Goal: Entertainment & Leisure: Consume media (video, audio)

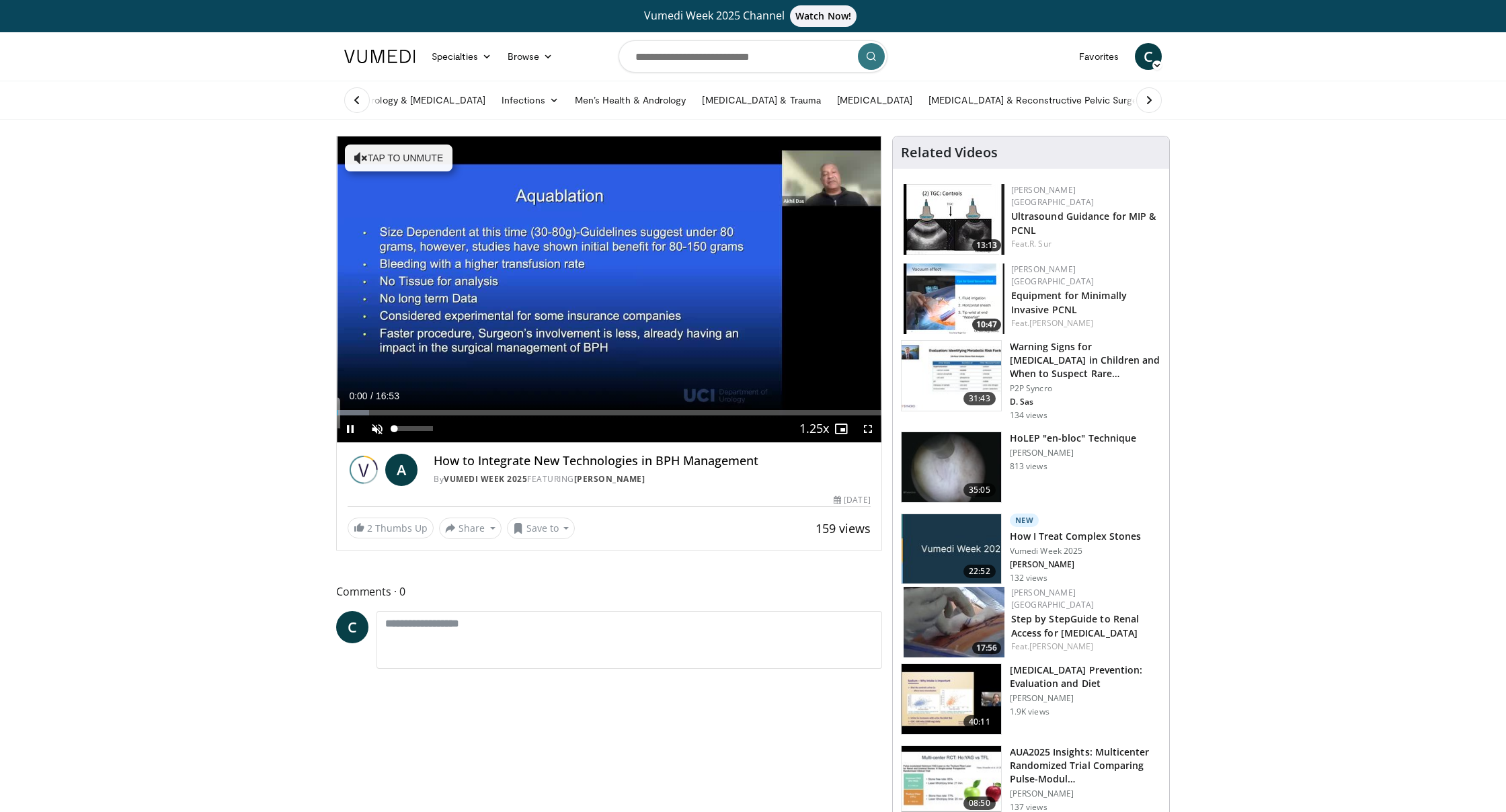
click at [377, 433] on span "Video Player" at bounding box center [377, 429] width 27 height 27
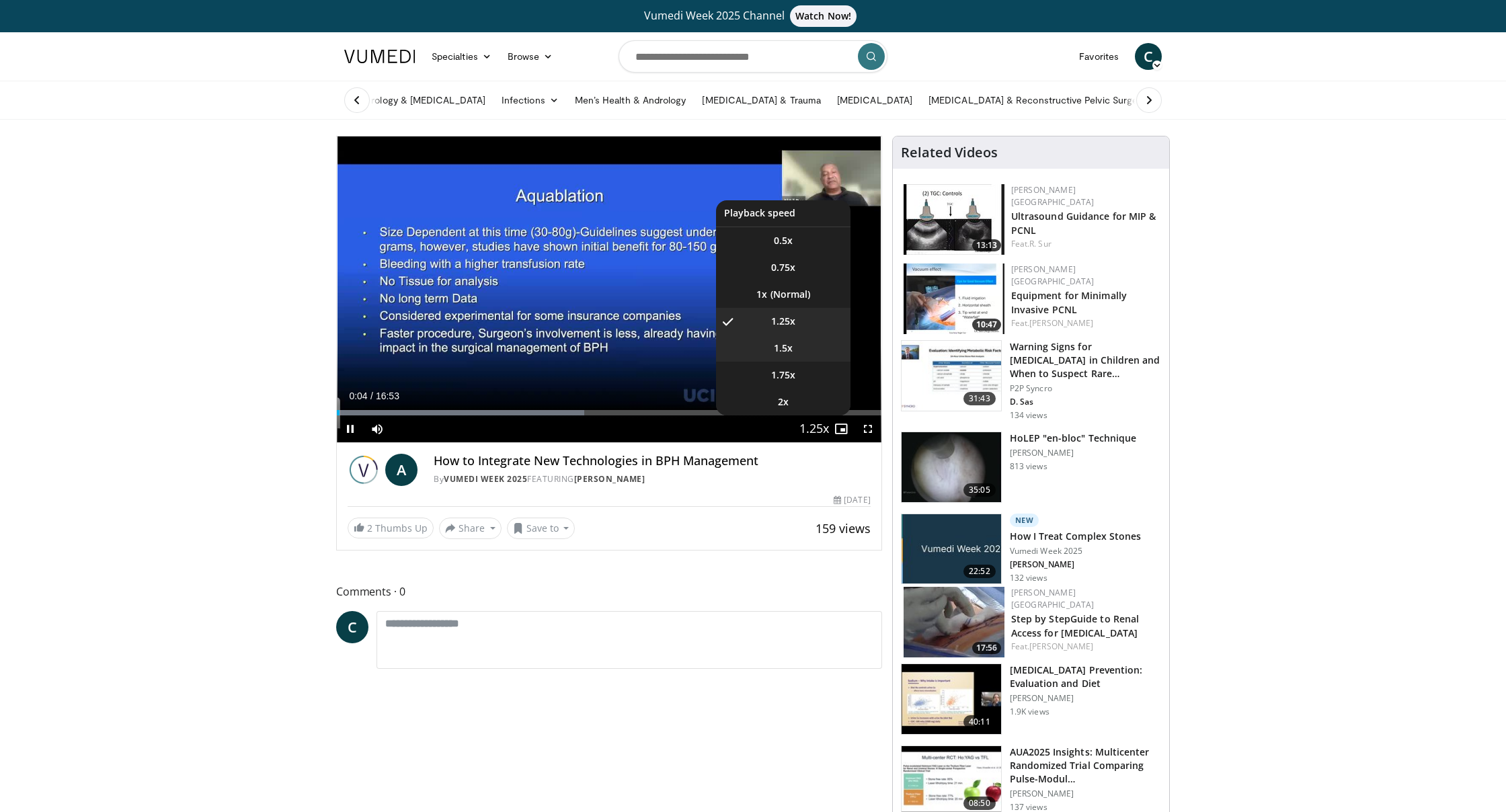
click at [772, 347] on li "1.5x" at bounding box center [783, 348] width 134 height 27
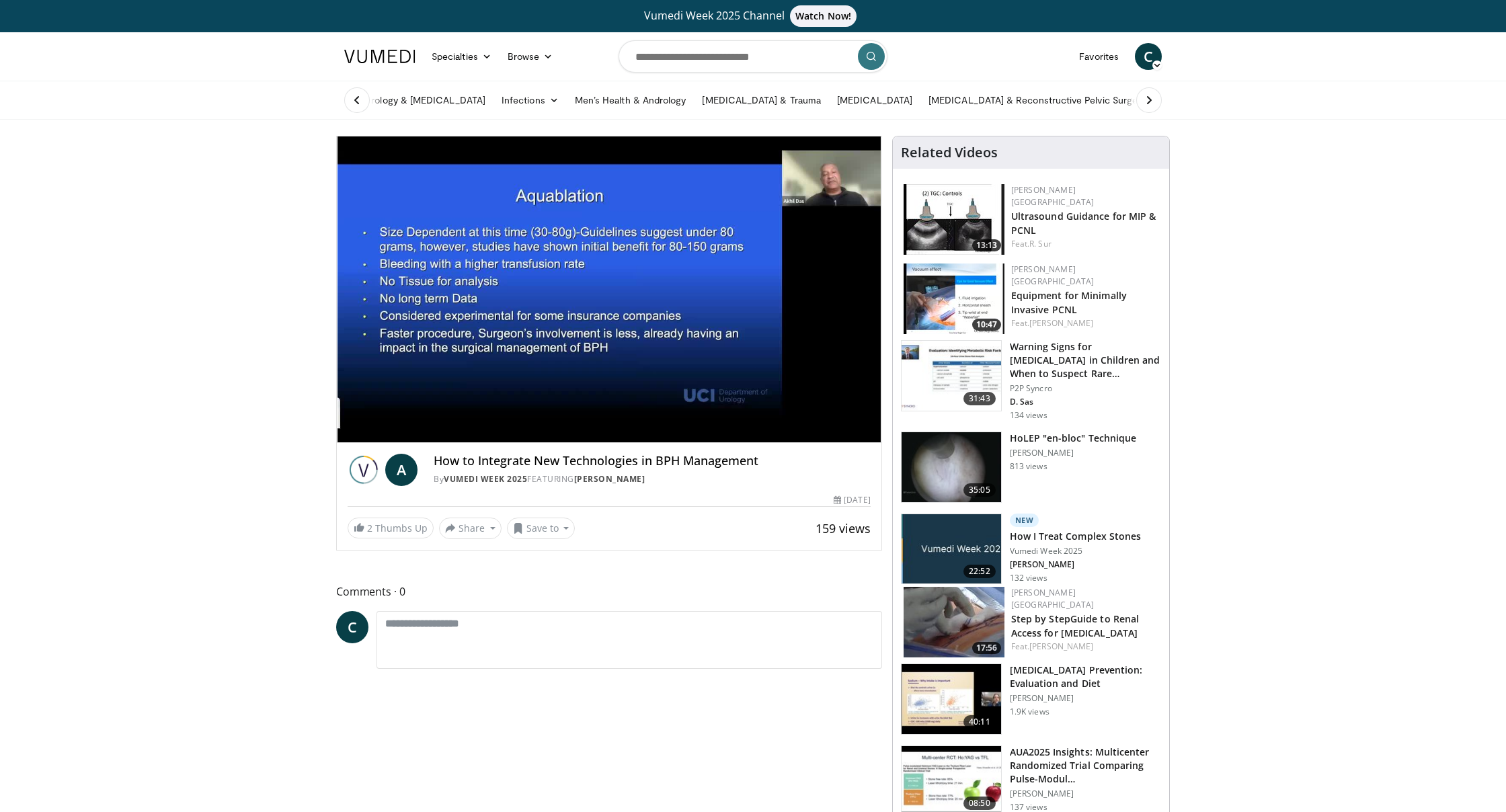
click at [727, 357] on div "10 seconds Tap to unmute" at bounding box center [609, 289] width 544 height 306
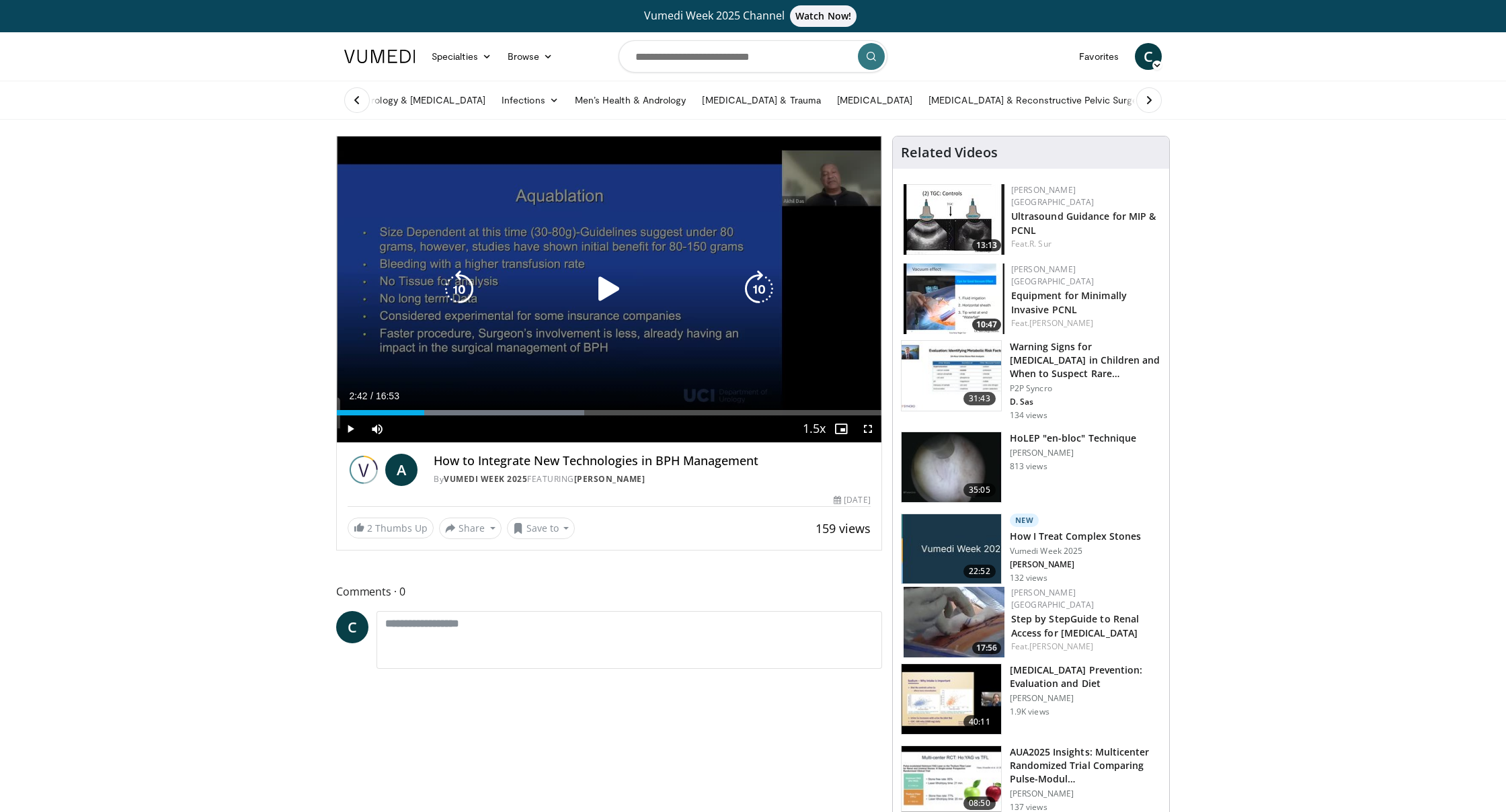
click at [728, 358] on div "10 seconds Tap to unmute" at bounding box center [609, 289] width 544 height 306
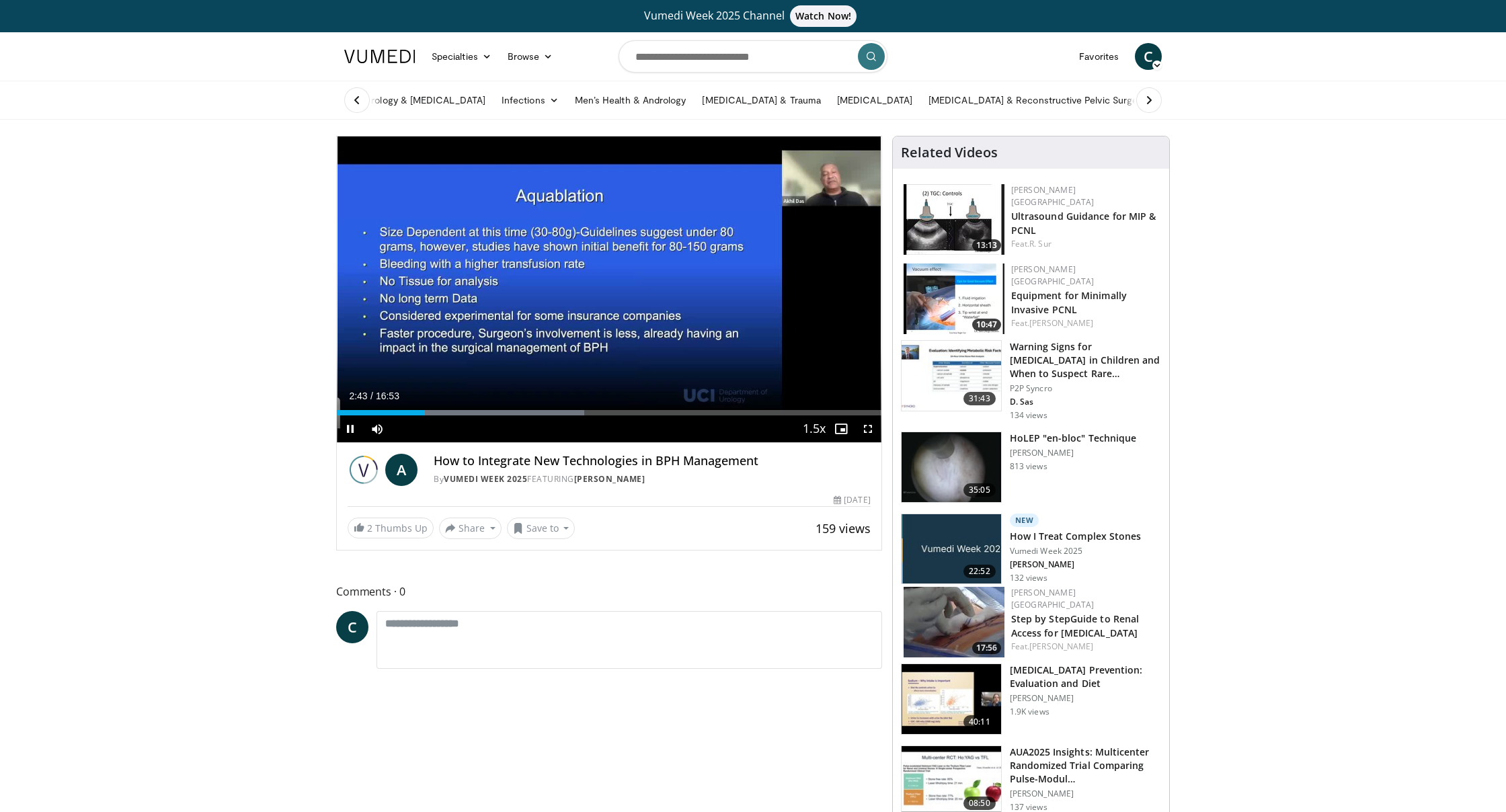
click at [867, 423] on span "Video Player" at bounding box center [868, 429] width 27 height 27
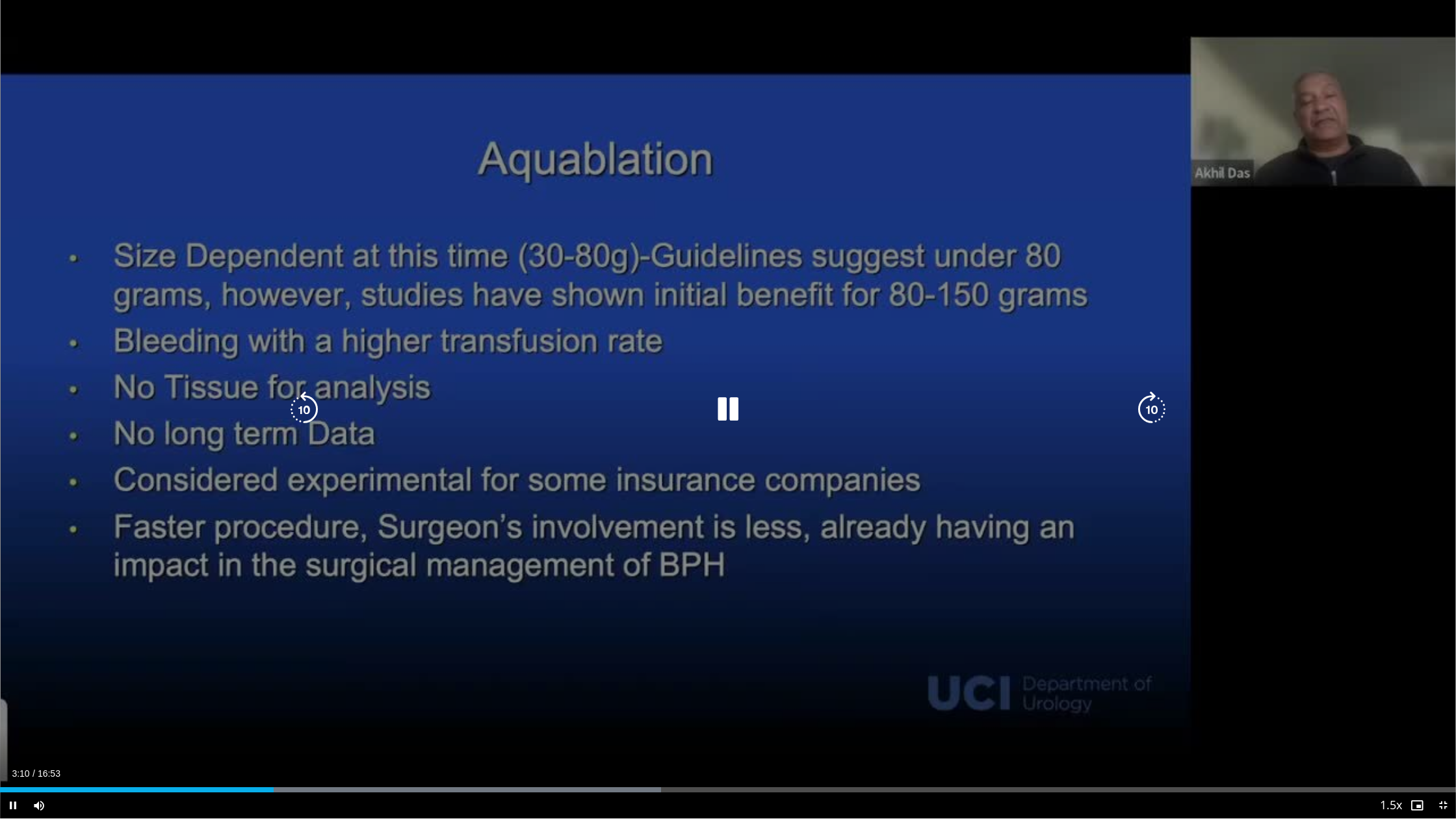
click at [726, 414] on icon "Video Player" at bounding box center [728, 409] width 37 height 37
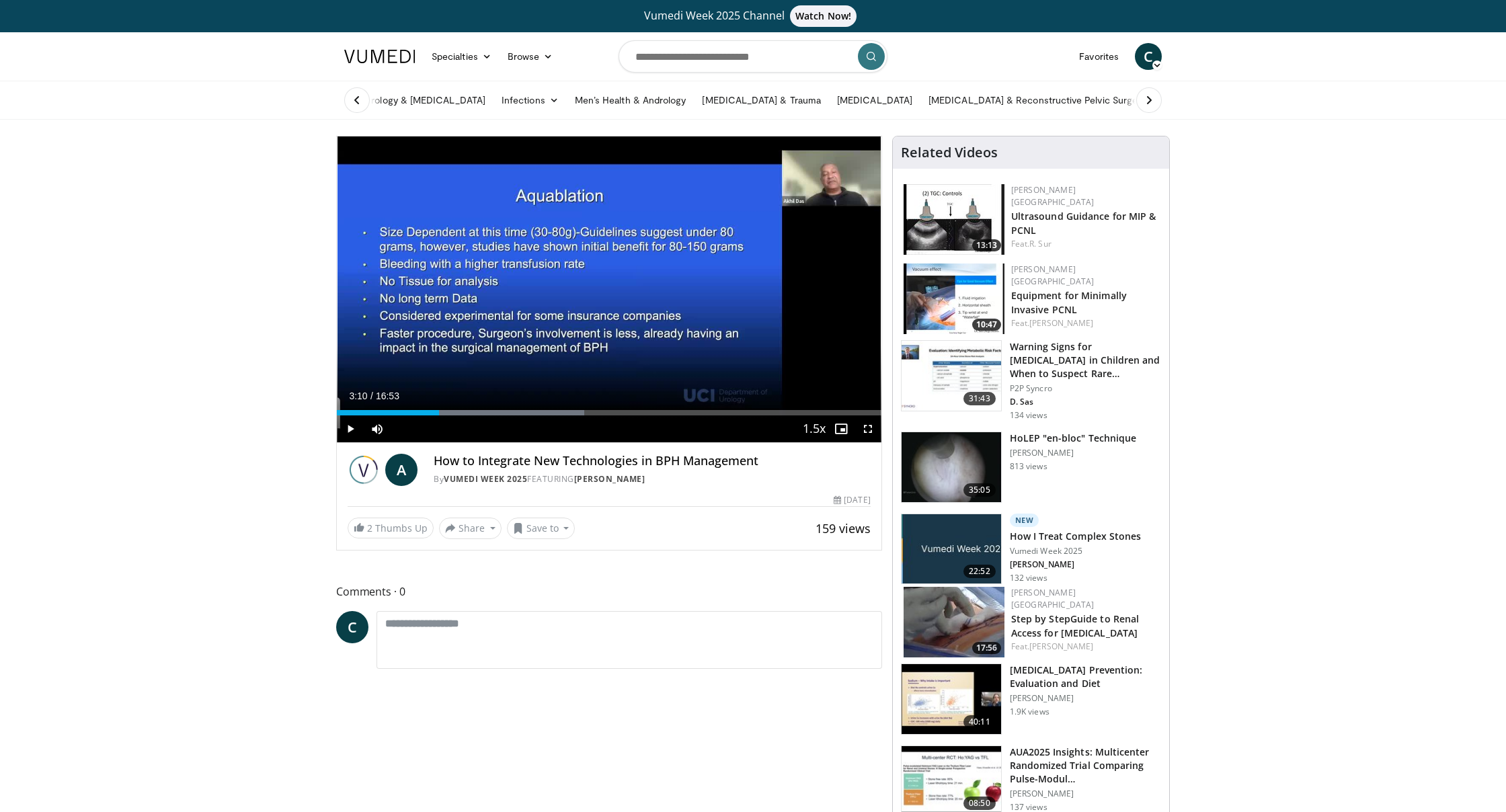
click at [352, 435] on span "Video Player" at bounding box center [351, 429] width 27 height 27
click at [867, 436] on span "Video Player" at bounding box center [868, 429] width 27 height 27
